Goal: Task Accomplishment & Management: Manage account settings

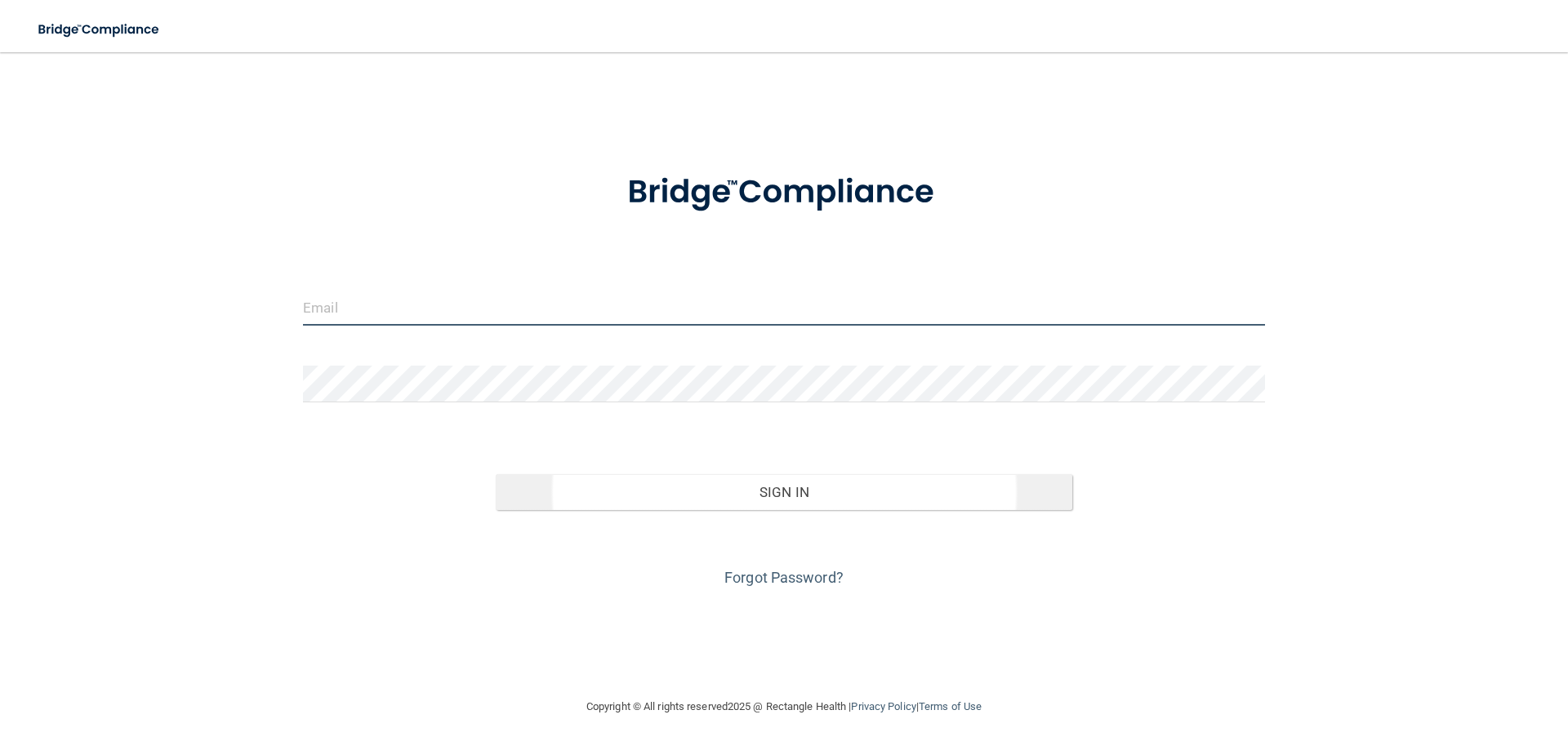
type input "[EMAIL_ADDRESS][DOMAIN_NAME]"
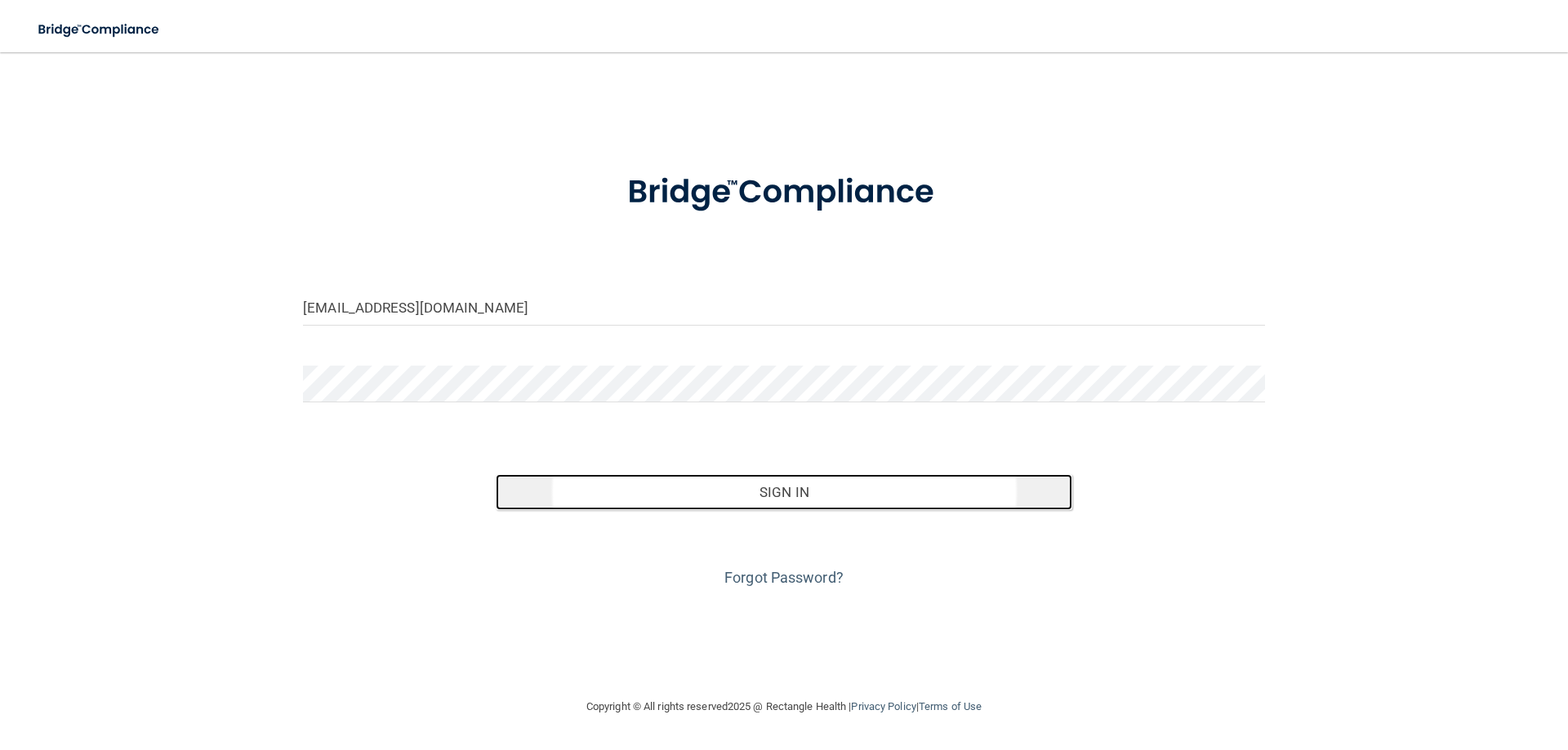
click at [760, 488] on button "Sign In" at bounding box center [784, 493] width 577 height 36
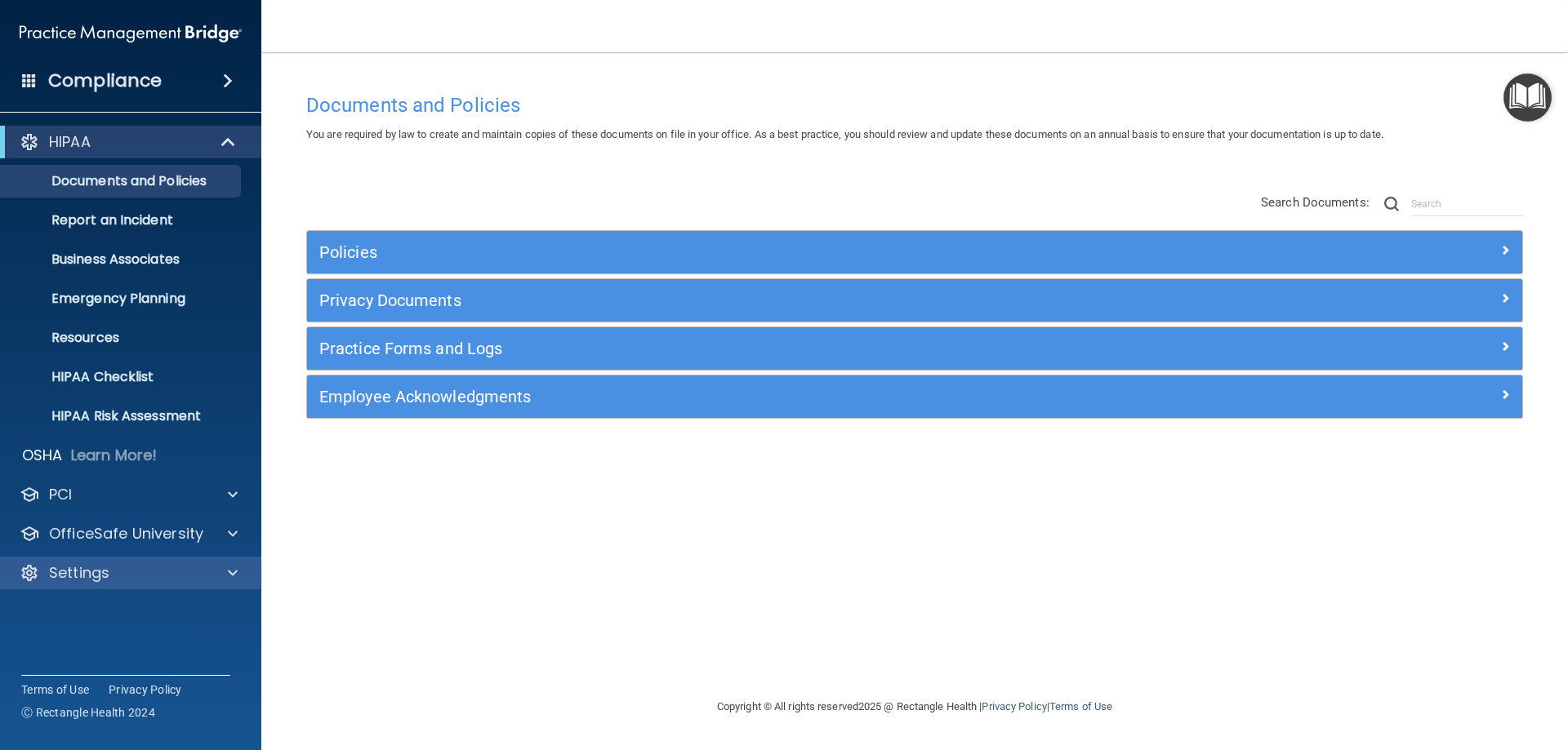
click at [105, 561] on div "Settings" at bounding box center [131, 573] width 262 height 32
click at [222, 573] on div at bounding box center [230, 573] width 40 height 20
click at [99, 643] on p "My Users" at bounding box center [122, 651] width 223 height 16
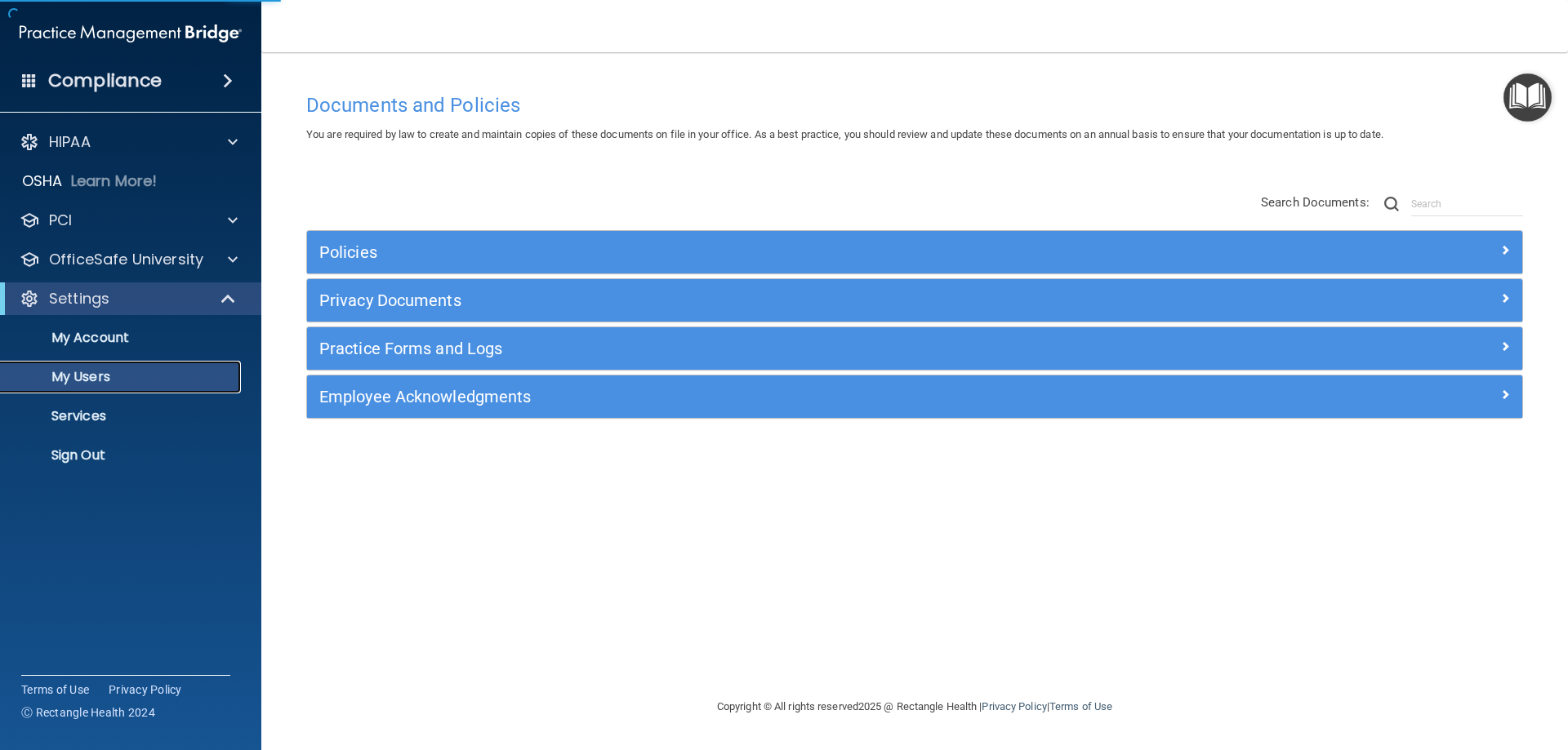
select select "20"
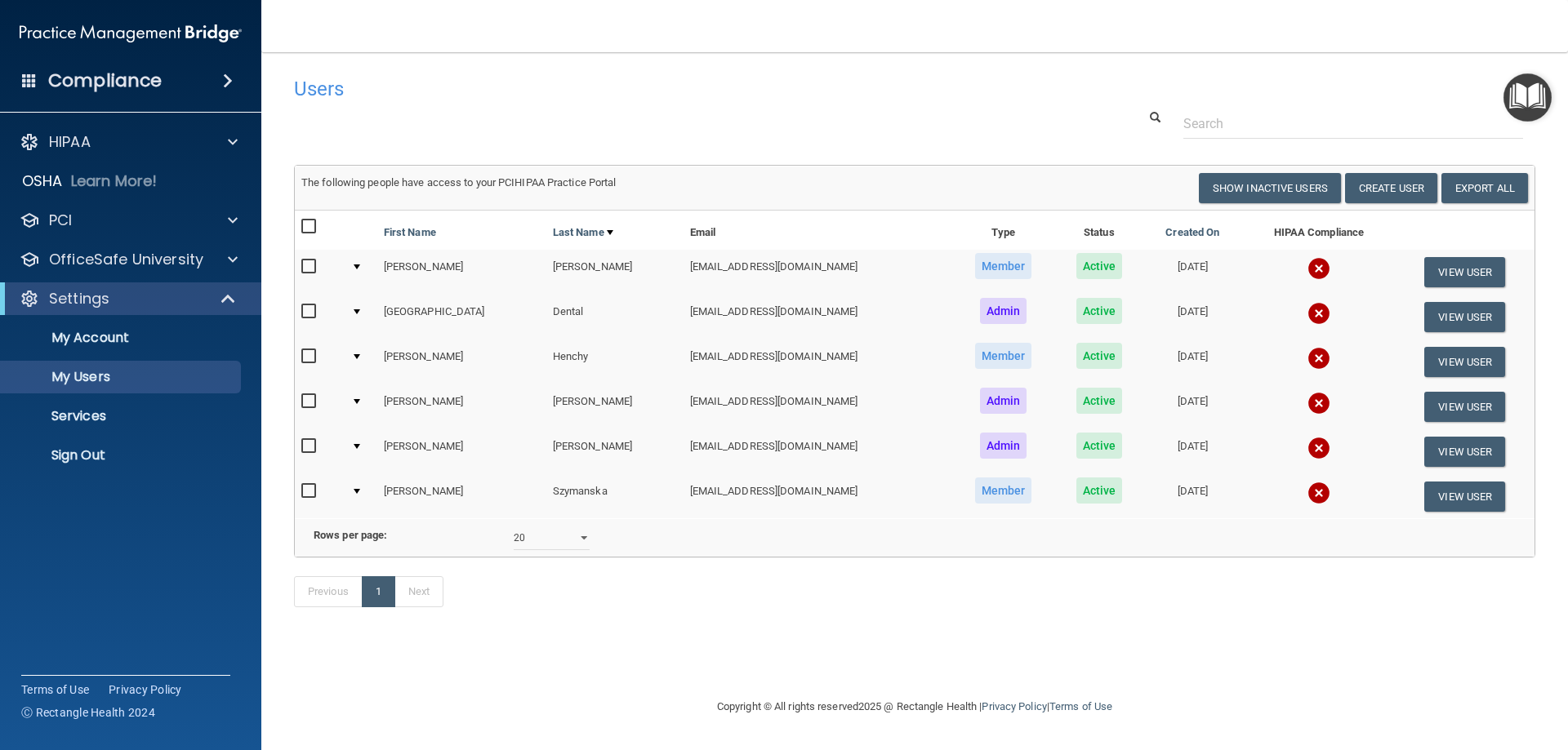
click at [307, 272] on input "checkbox" at bounding box center [311, 266] width 19 height 13
checkbox input "true"
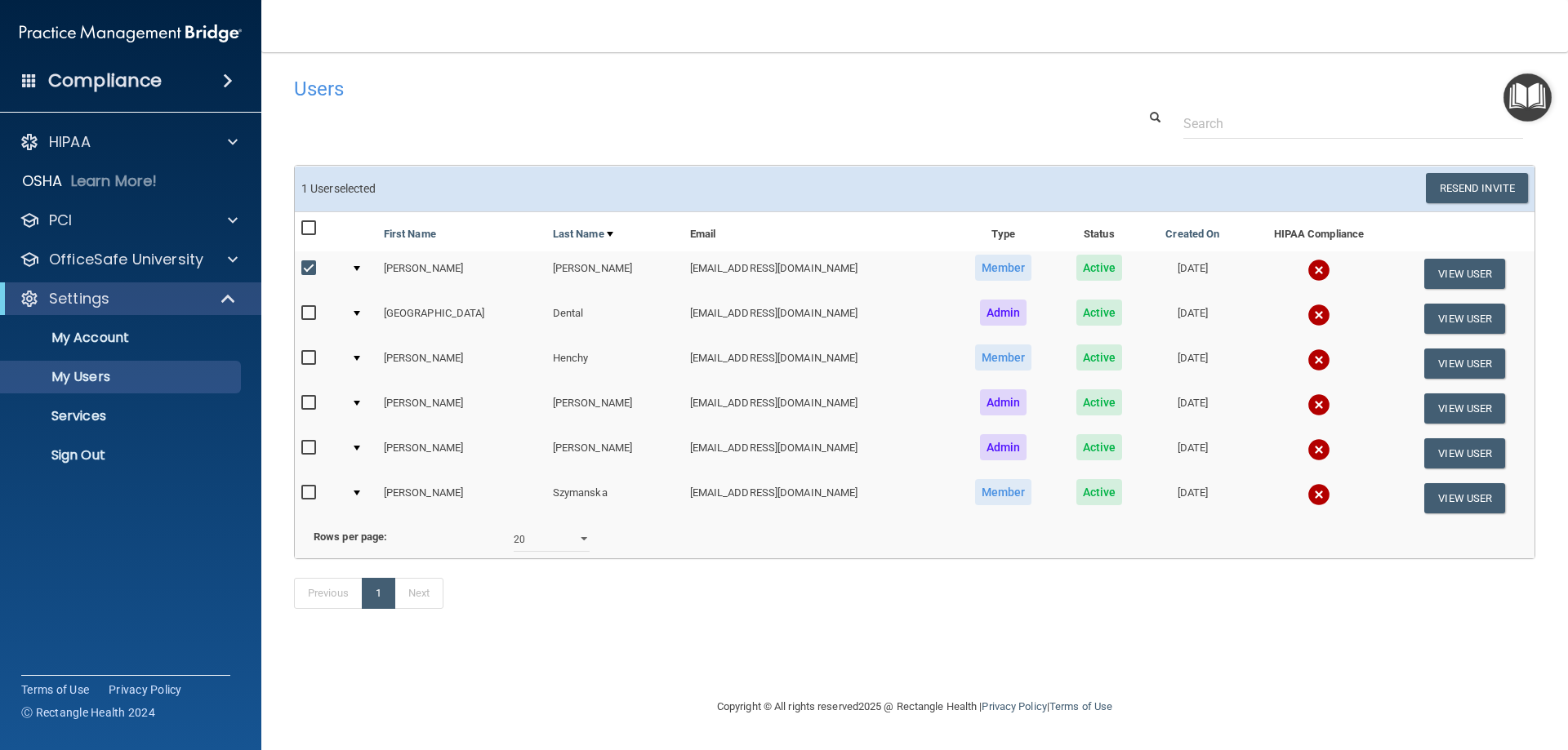
click at [304, 358] on input "checkbox" at bounding box center [311, 358] width 19 height 13
checkbox input "true"
click at [1467, 194] on button "Resend Invite" at bounding box center [1477, 188] width 102 height 31
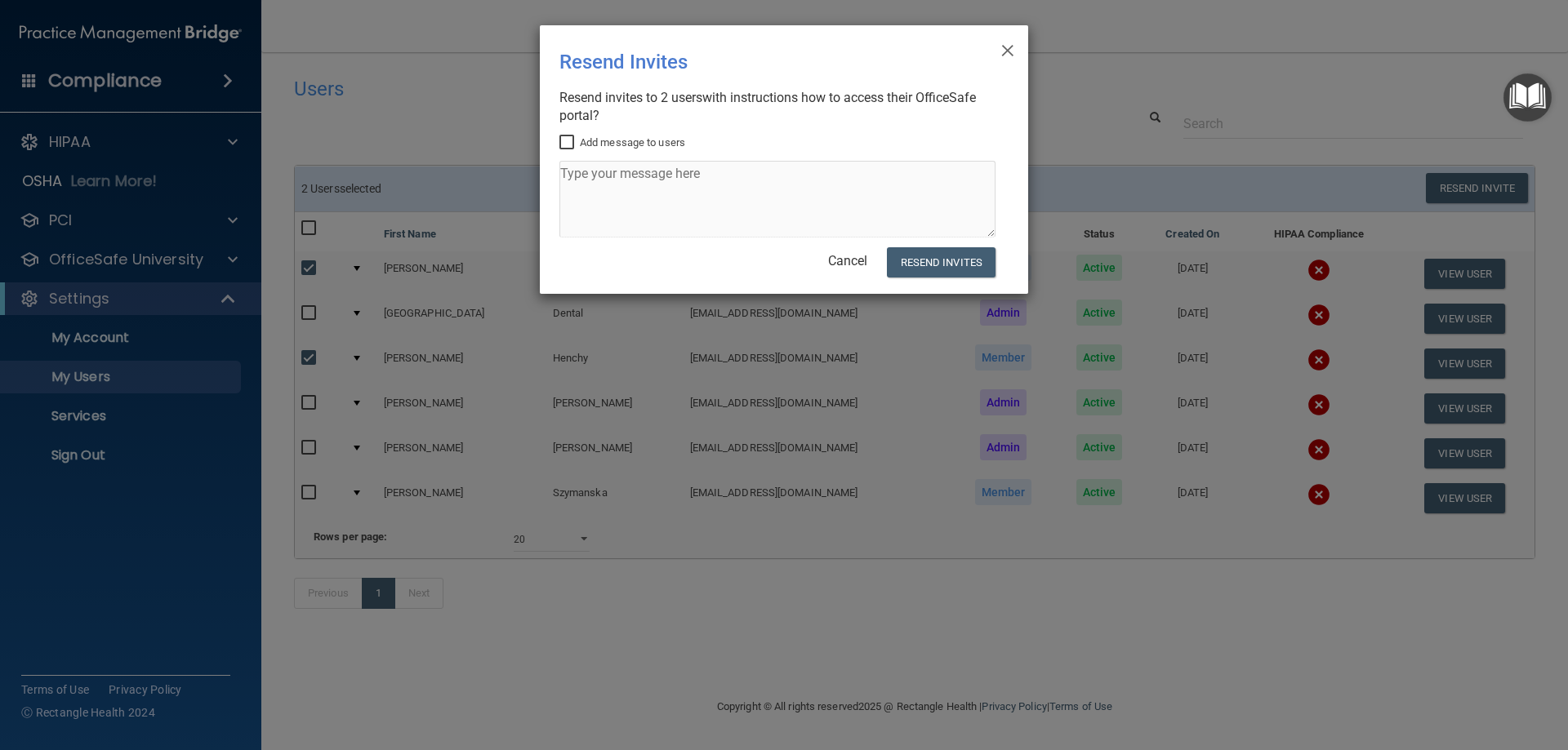
click at [677, 143] on label "Add message to users" at bounding box center [622, 143] width 126 height 20
click at [578, 143] on input "Add message to users" at bounding box center [568, 143] width 19 height 13
checkbox input "true"
click at [702, 184] on textarea at bounding box center [777, 199] width 436 height 77
type textarea "p"
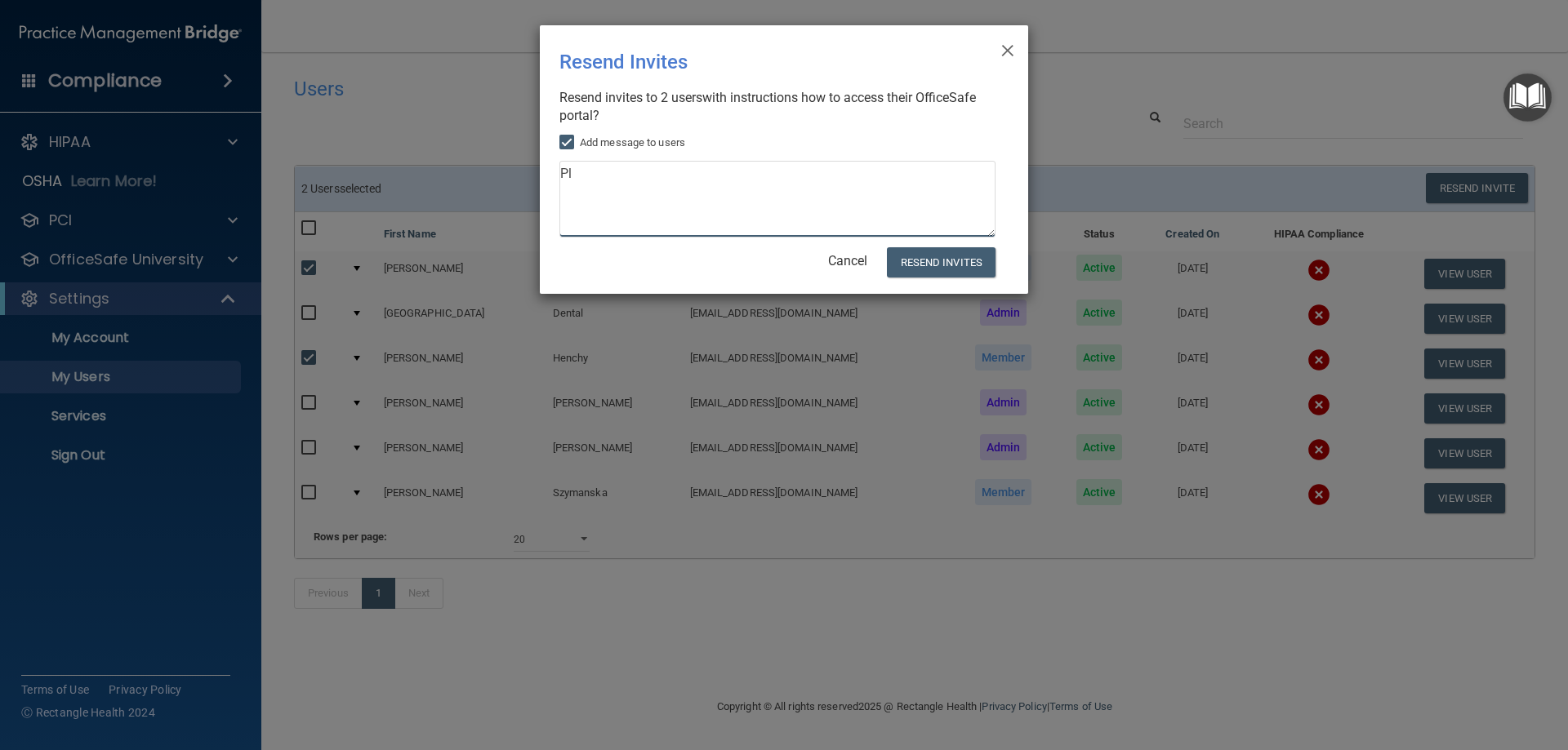
type textarea "P"
type textarea "Complete within 48 hours. The broken links are fixed for the acknowledgement. D…"
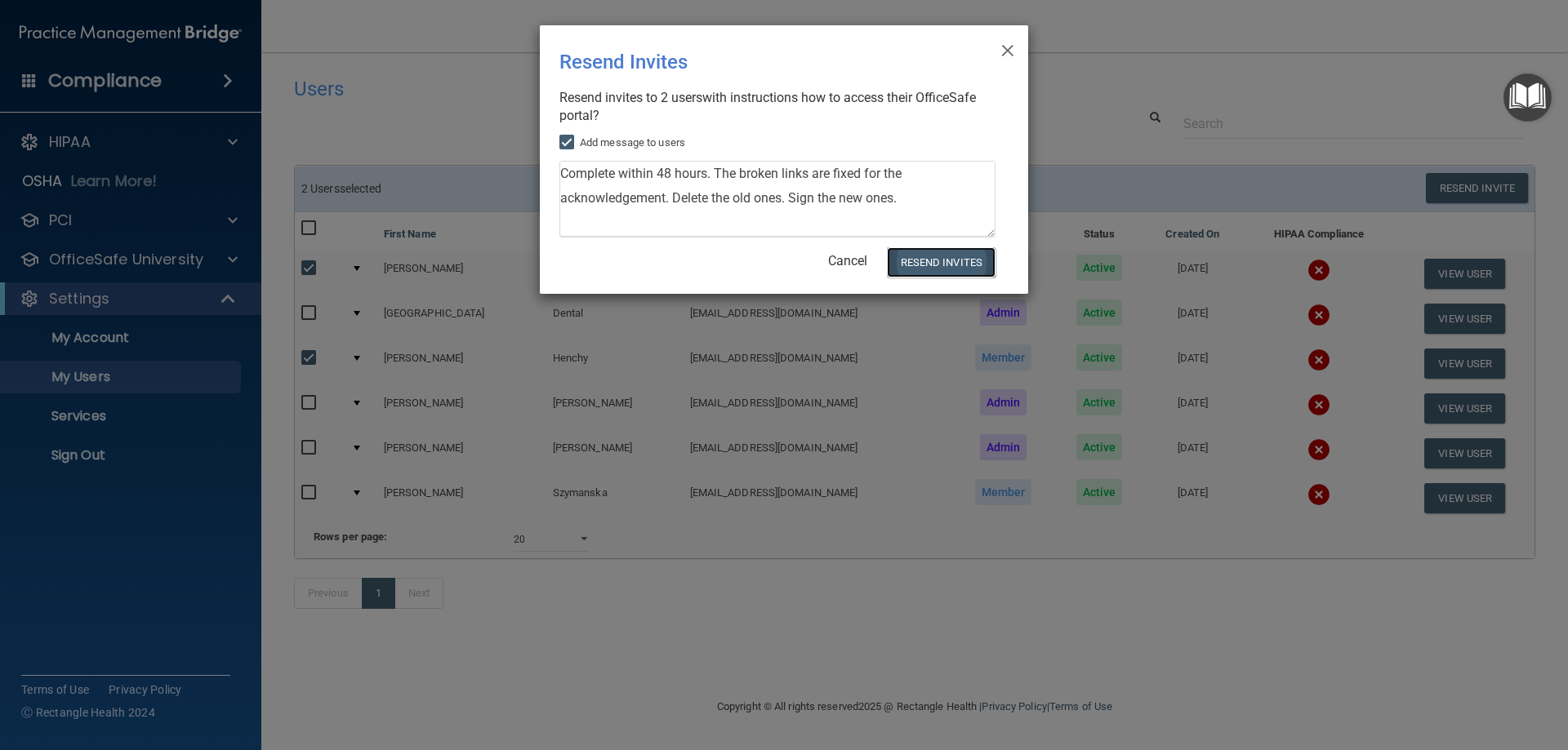
click at [908, 256] on button "Resend Invites" at bounding box center [941, 263] width 109 height 31
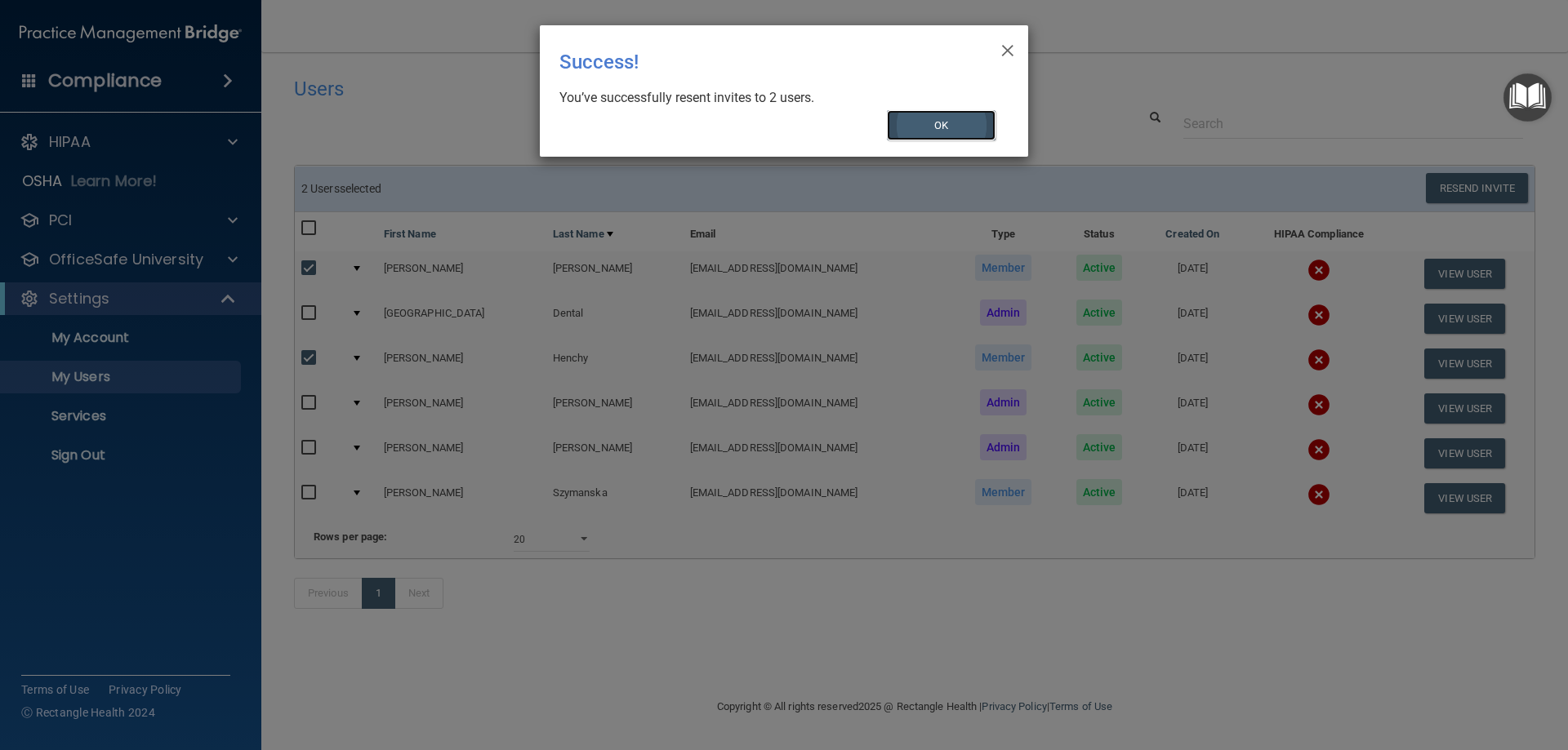
click at [960, 131] on button "OK" at bounding box center [942, 126] width 109 height 31
